Goal: Information Seeking & Learning: Learn about a topic

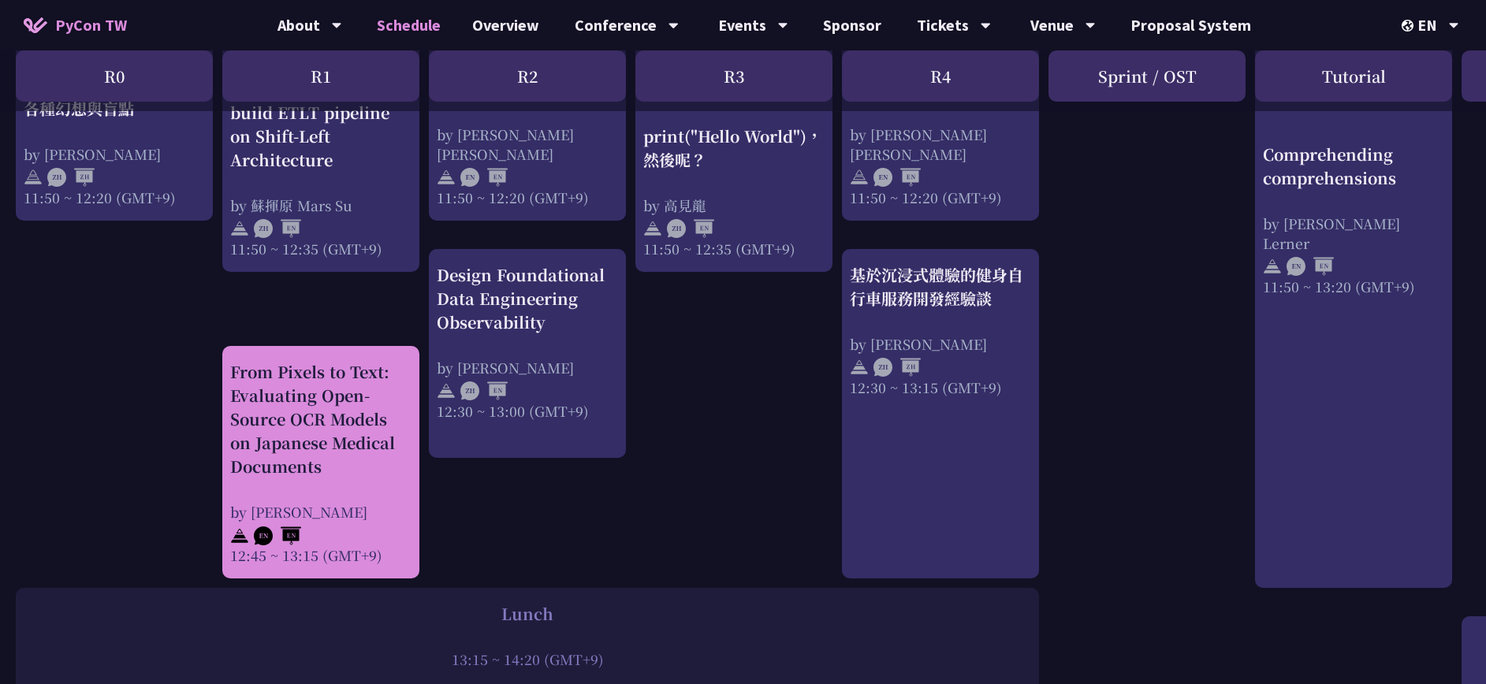
scroll to position [751, 0]
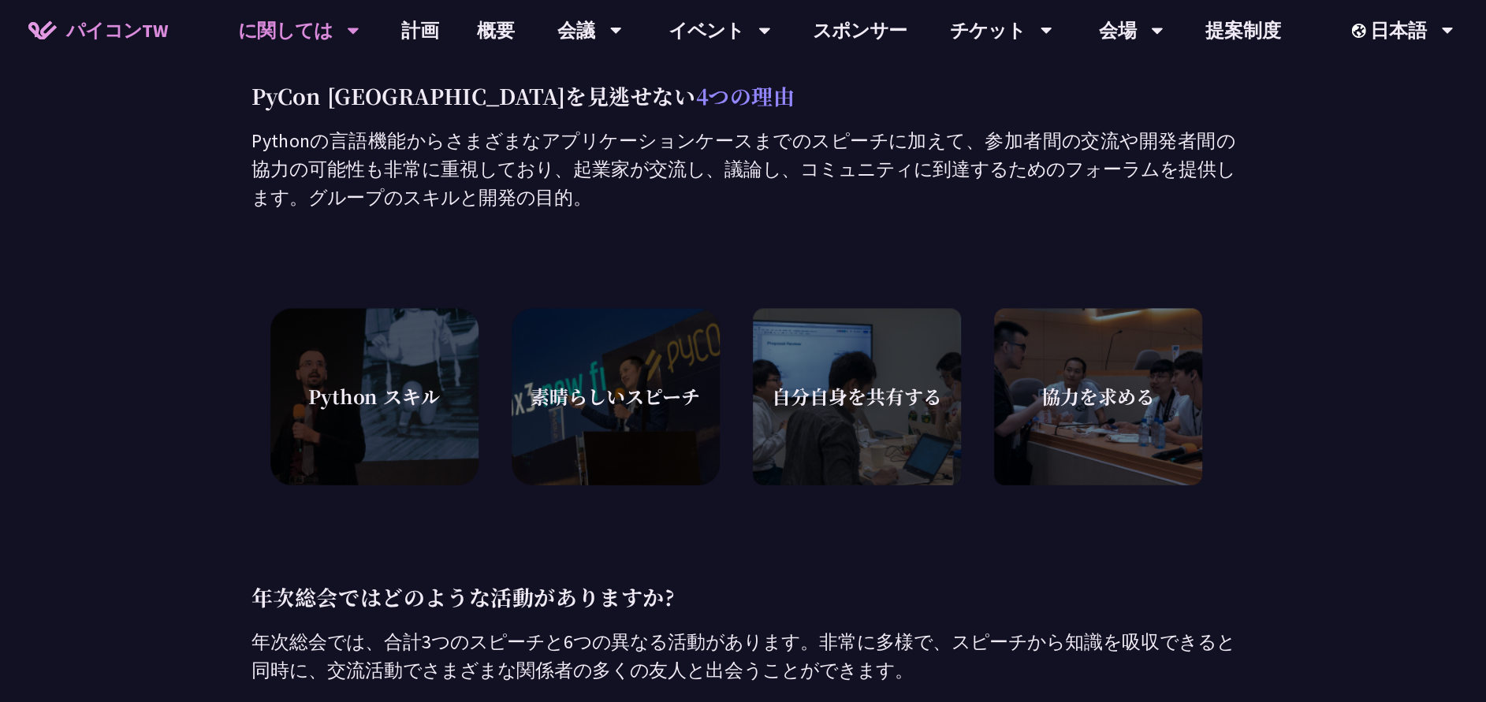
scroll to position [467, 0]
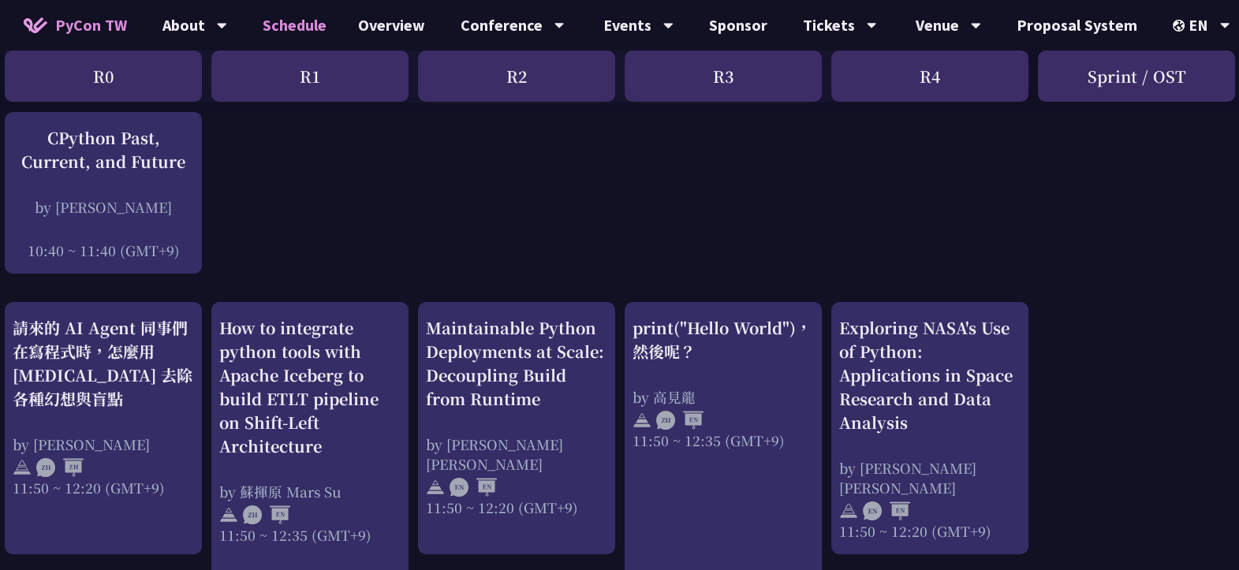
scroll to position [419, 11]
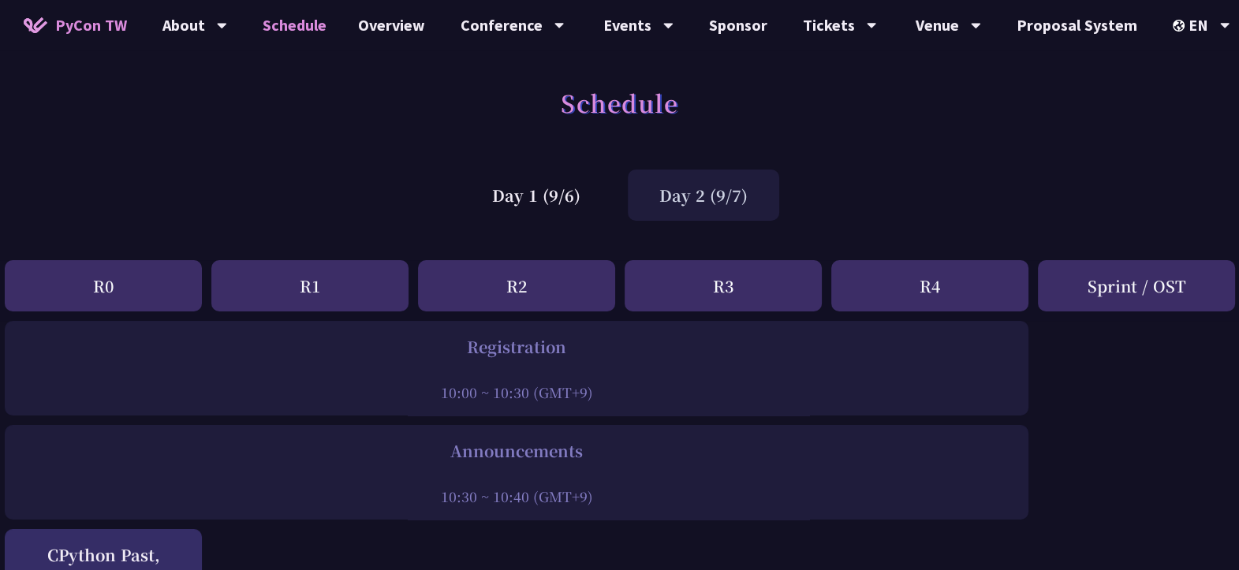
click at [542, 200] on div "Day 1 (9/6)" at bounding box center [535, 195] width 151 height 51
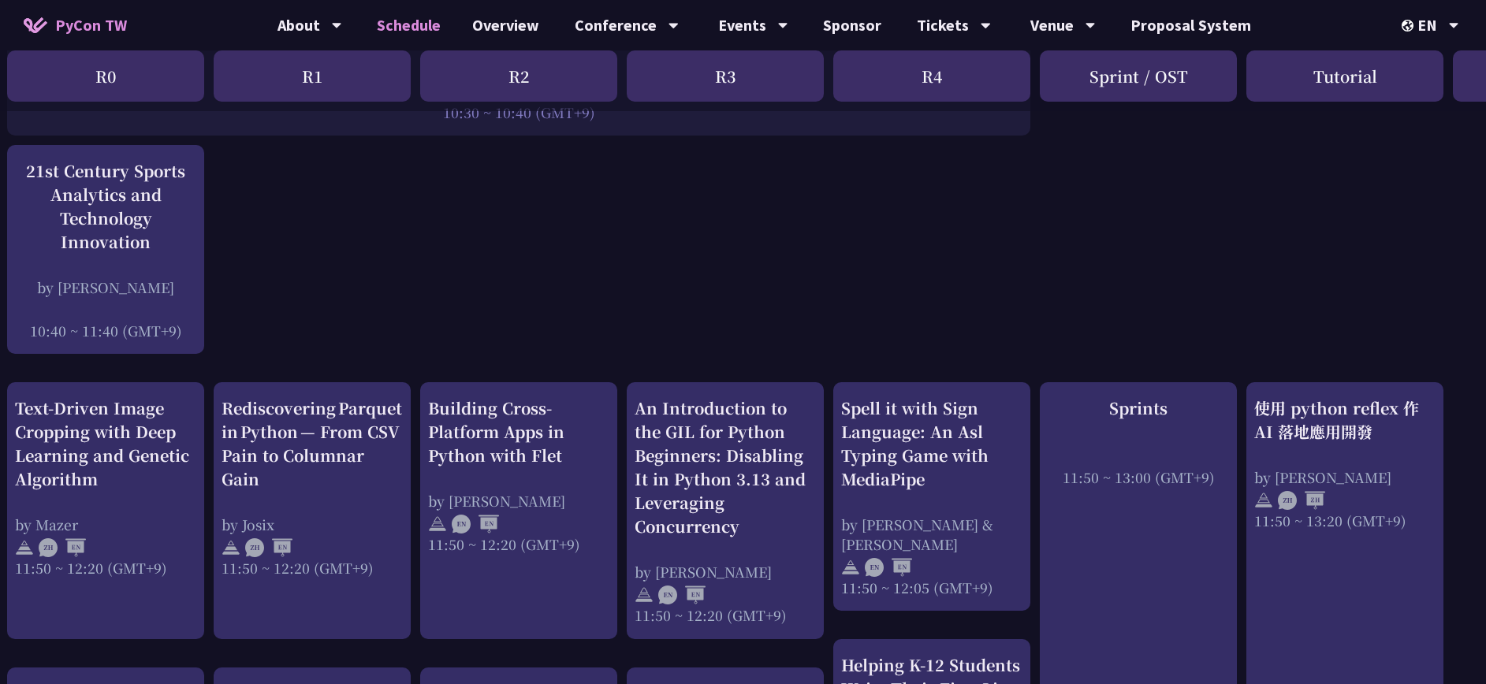
scroll to position [381, 9]
